Goal: Navigation & Orientation: Find specific page/section

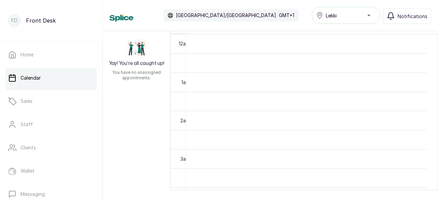
scroll to position [34, 0]
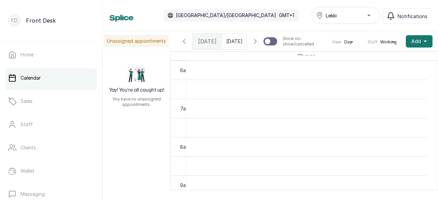
scroll to position [322, 0]
